Goal: Find specific page/section: Find specific page/section

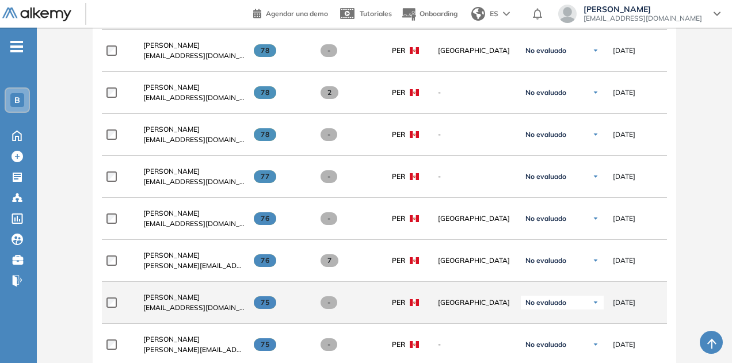
scroll to position [544, 0]
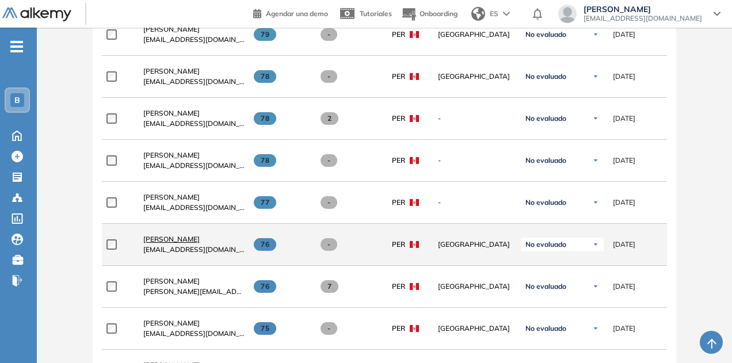
click at [182, 238] on span "[PERSON_NAME]" at bounding box center [171, 239] width 56 height 9
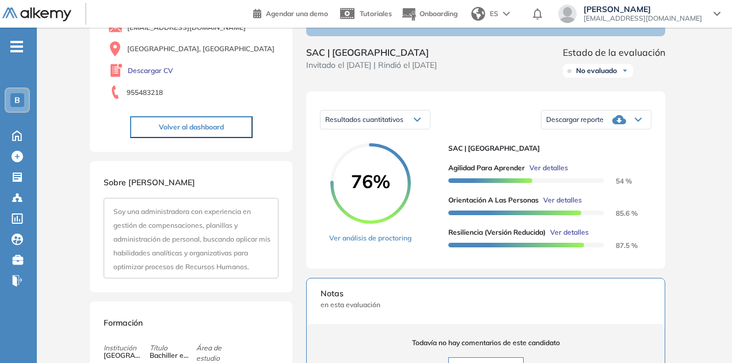
scroll to position [115, 0]
